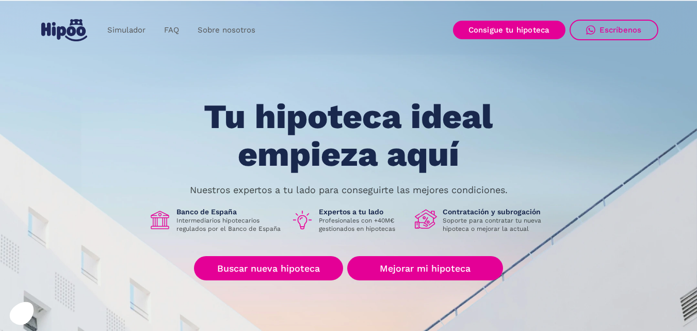
click at [132, 106] on div "Tu hipoteca ideal empieza aquí Nuestros expertos a tu lado para conseguirte las…" at bounding box center [348, 232] width 619 height 269
click at [328, 143] on h1 "Tu hipoteca ideal empieza aquí" at bounding box center [348, 135] width 391 height 75
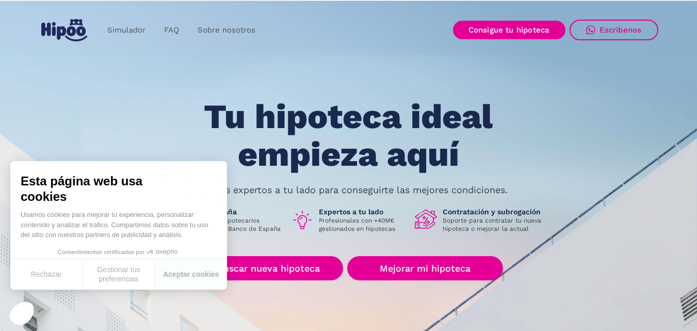
click at [310, 123] on h1 "Tu hipoteca ideal empieza aquí" at bounding box center [348, 135] width 391 height 75
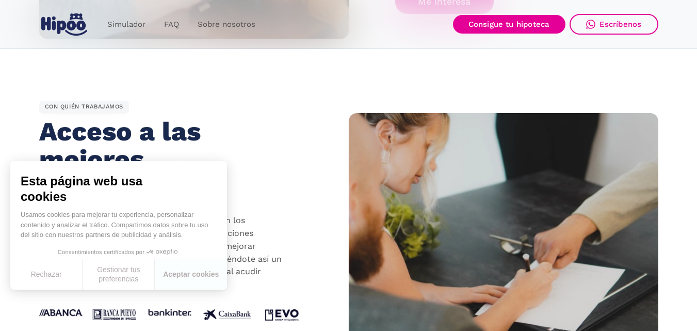
scroll to position [897, 0]
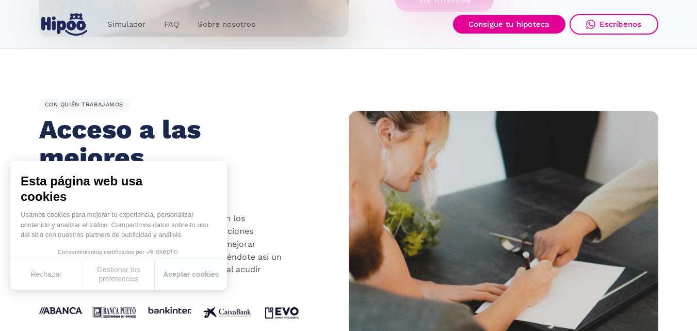
click at [73, 29] on img "home" at bounding box center [64, 24] width 46 height 22
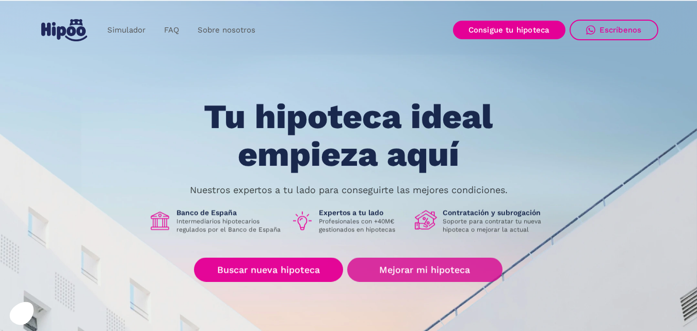
click at [446, 263] on link "Mejorar mi hipoteca" at bounding box center [424, 269] width 155 height 24
